Goal: Navigation & Orientation: Find specific page/section

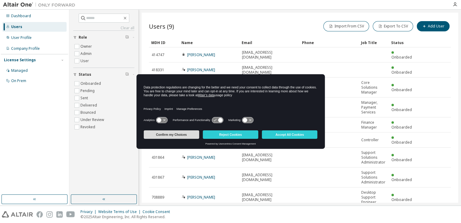
click at [187, 134] on button "Confirm my Choices" at bounding box center [171, 134] width 55 height 8
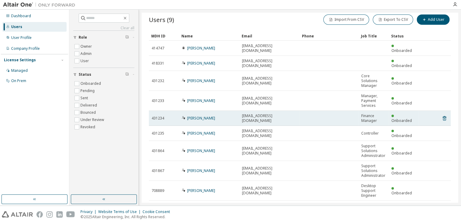
scroll to position [13, 0]
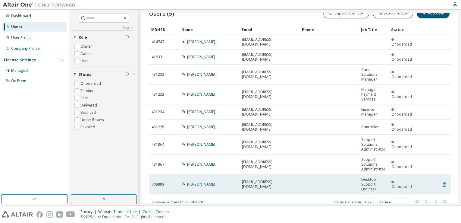
click at [226, 182] on div "Todd Williams" at bounding box center [209, 184] width 55 height 5
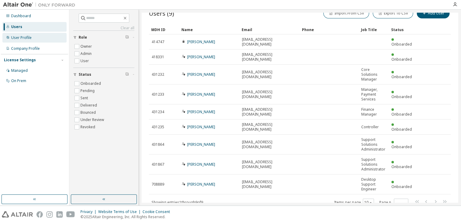
click at [29, 37] on div "User Profile" at bounding box center [21, 37] width 21 height 5
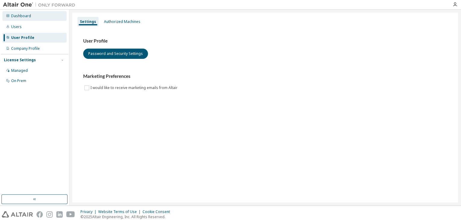
click at [23, 17] on div "Dashboard" at bounding box center [21, 16] width 20 height 5
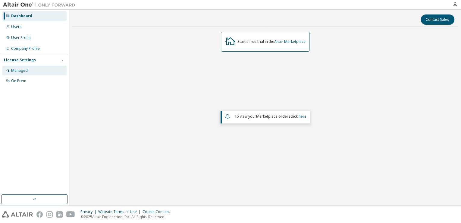
click at [22, 71] on div "Managed" at bounding box center [19, 70] width 17 height 5
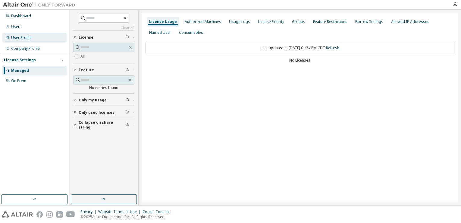
click at [29, 38] on div "User Profile" at bounding box center [21, 37] width 21 height 5
